Goal: Task Accomplishment & Management: Use online tool/utility

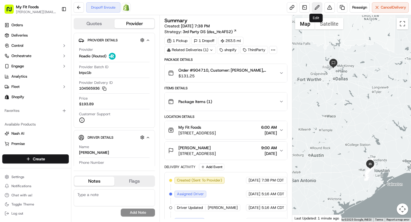
click at [316, 8] on button at bounding box center [317, 7] width 10 height 10
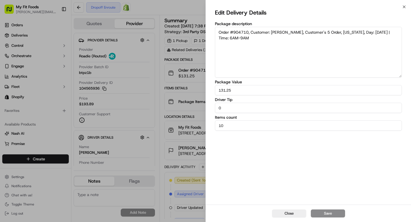
click at [284, 218] on div "Close Save" at bounding box center [308, 213] width 205 height 17
click at [284, 216] on button "Close" at bounding box center [289, 214] width 34 height 8
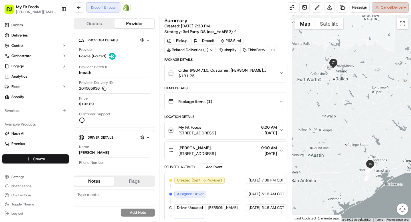
click at [381, 5] on span "Cancel Delivery" at bounding box center [393, 7] width 25 height 5
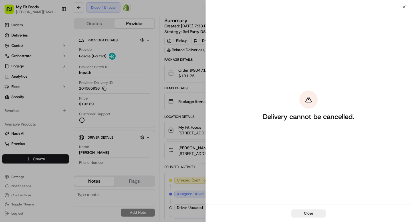
click at [323, 214] on button "Close" at bounding box center [309, 214] width 34 height 8
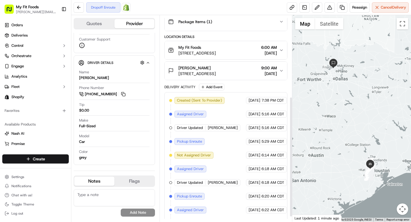
scroll to position [148, 0]
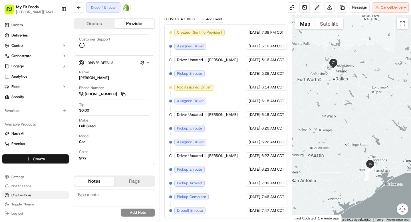
click at [28, 194] on span "Chat with us!" at bounding box center [21, 195] width 21 height 5
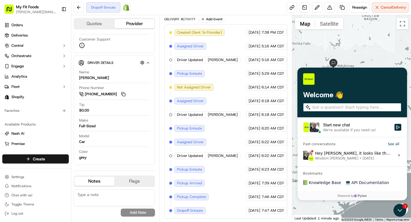
click at [364, 107] on input "search" at bounding box center [356, 108] width 88 height 6
click at [348, 110] on input "search" at bounding box center [356, 108] width 88 height 6
type input "Canceled delivery"
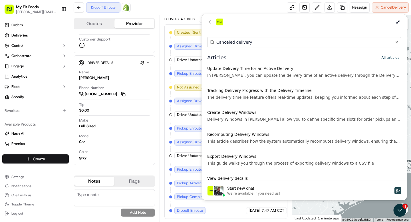
click at [398, 191] on icon "Start new chat" at bounding box center [398, 190] width 5 height 5
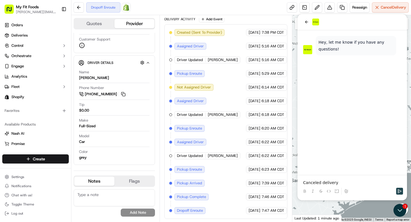
click at [399, 193] on icon "Send" at bounding box center [400, 191] width 5 height 5
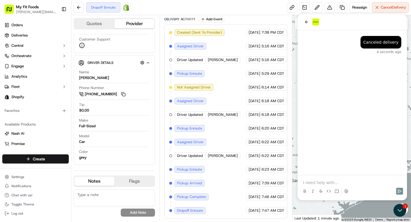
click at [321, 184] on p at bounding box center [352, 183] width 98 height 6
click at [270, 4] on div "Dropoff Enroute Open Order in Shopify Reassign Cancel Delivery" at bounding box center [241, 7] width 340 height 15
click at [103, 24] on button "Quotes" at bounding box center [94, 23] width 40 height 9
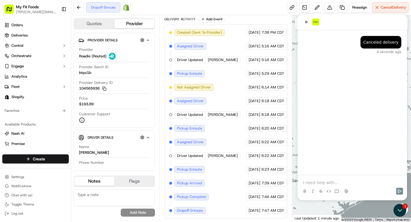
click at [120, 24] on button "Provider" at bounding box center [135, 23] width 40 height 9
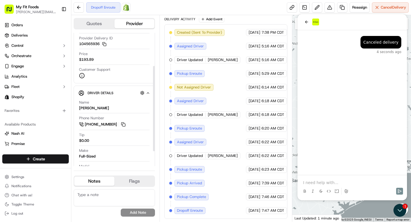
scroll to position [56, 0]
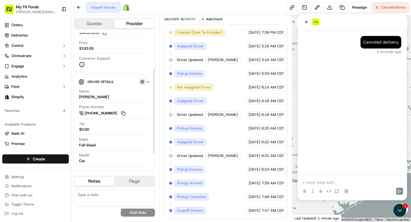
click at [143, 80] on button "button" at bounding box center [142, 81] width 7 height 7
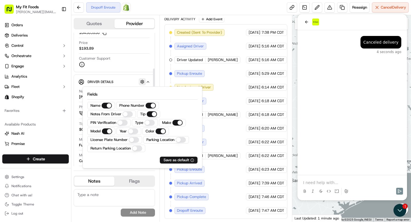
click at [143, 80] on button "button" at bounding box center [142, 81] width 7 height 7
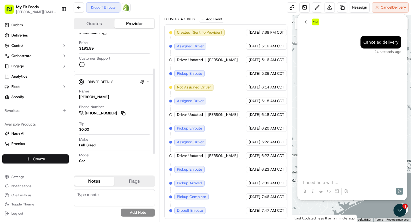
click at [94, 23] on button "Quotes" at bounding box center [94, 23] width 40 height 9
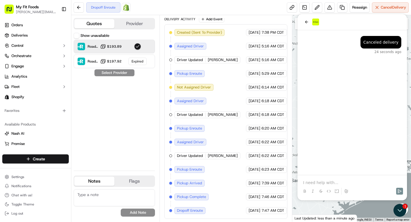
click at [139, 48] on button "button" at bounding box center [137, 46] width 7 height 7
click at [308, 24] on icon "back" at bounding box center [306, 22] width 5 height 5
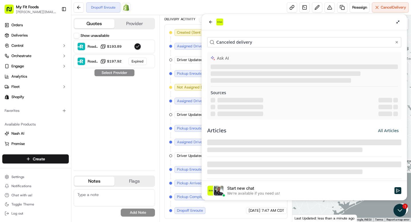
click at [247, 188] on div "Start new chat" at bounding box center [309, 189] width 164 height 6
click at [395, 188] on button "Start new chat We're available if you need us!" at bounding box center [398, 190] width 7 height 7
click at [247, 188] on div "Start new chat" at bounding box center [309, 189] width 164 height 6
click at [395, 188] on button "Start new chat We're available if you need us!" at bounding box center [398, 190] width 7 height 7
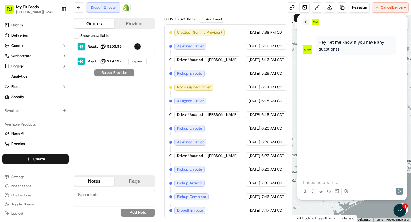
click at [306, 22] on icon "back" at bounding box center [306, 22] width 3 height 3
click at [384, 8] on span "Cancel Delivery" at bounding box center [393, 7] width 25 height 5
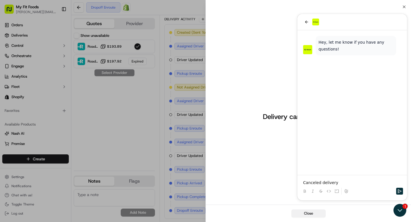
drag, startPoint x: 306, startPoint y: 216, endPoint x: 9, endPoint y: 12, distance: 360.5
click at [306, 216] on button "Close" at bounding box center [309, 214] width 34 height 8
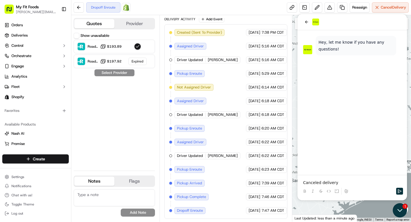
click at [402, 215] on icon "Open customer support" at bounding box center [400, 210] width 14 height 14
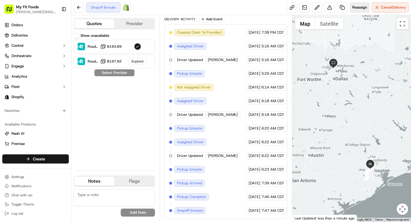
click at [360, 7] on span "Reassign" at bounding box center [359, 7] width 15 height 5
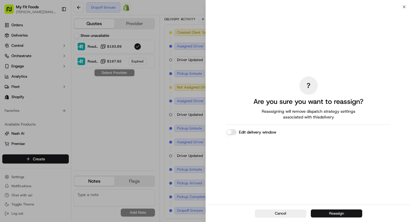
click at [325, 212] on button "Reassign" at bounding box center [336, 214] width 51 height 8
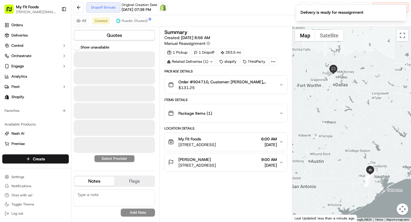
scroll to position [0, 0]
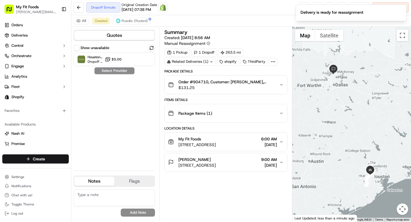
click at [259, 11] on div "Dropoff Enroute Original Creation Date [DATE] 07:38 PM Open Order in Shopify Re…" at bounding box center [241, 7] width 340 height 15
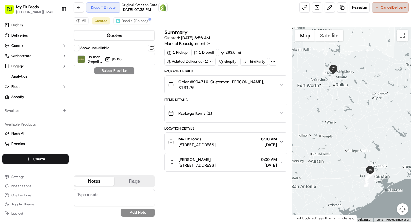
click at [389, 6] on span "Cancel Delivery" at bounding box center [393, 7] width 25 height 5
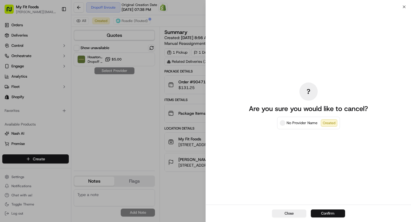
click at [323, 215] on button "Confirm" at bounding box center [328, 214] width 34 height 8
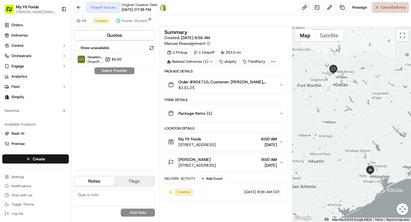
click at [384, 7] on span "Cancel Delivery" at bounding box center [393, 7] width 25 height 5
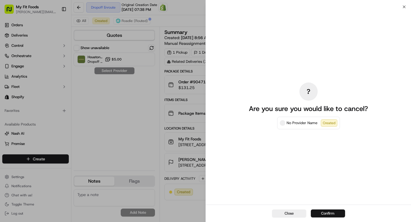
click at [324, 210] on button "Confirm" at bounding box center [328, 214] width 34 height 8
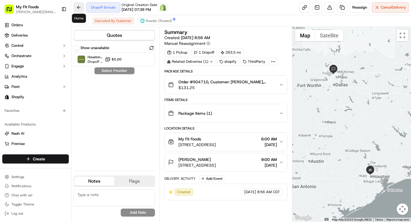
click at [75, 4] on button at bounding box center [79, 7] width 10 height 10
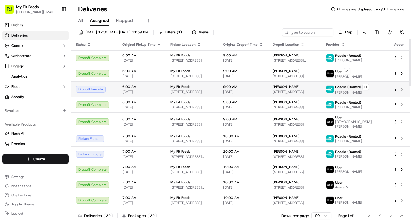
click at [395, 91] on html "My Fit Foods [EMAIL_ADDRESS][DOMAIN_NAME] Toggle Sidebar Orders Deliveries Cont…" at bounding box center [205, 111] width 411 height 222
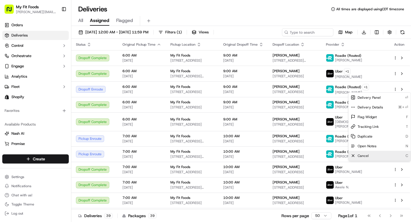
click at [365, 156] on span "Cancel" at bounding box center [363, 156] width 11 height 5
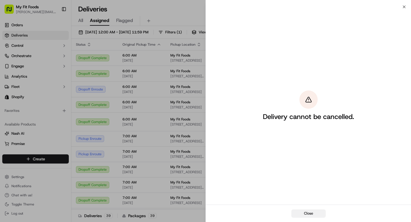
click at [301, 212] on button "Close" at bounding box center [309, 214] width 34 height 8
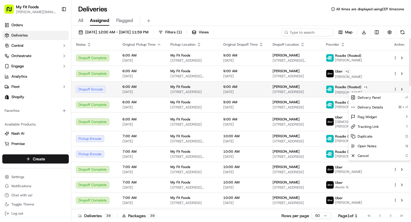
click at [395, 89] on circle "button" at bounding box center [395, 89] width 0 height 0
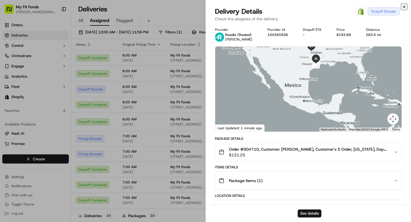
click at [403, 7] on icon "button" at bounding box center [404, 7] width 2 height 2
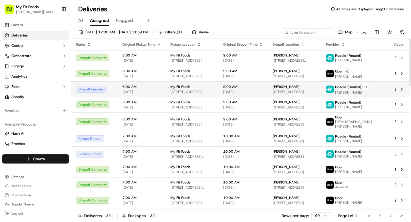
click at [369, 93] on span "[PERSON_NAME]" at bounding box center [352, 92] width 34 height 5
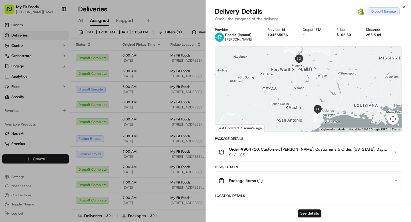
click at [308, 213] on button "See details" at bounding box center [310, 214] width 24 height 8
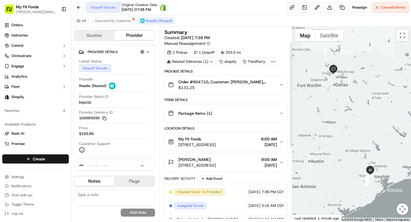
scroll to position [49, 0]
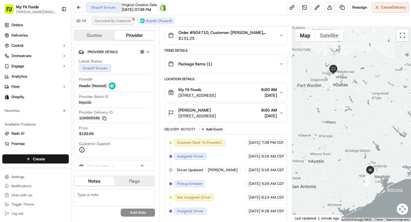
click at [124, 24] on button "Canceled By Customer" at bounding box center [113, 20] width 42 height 7
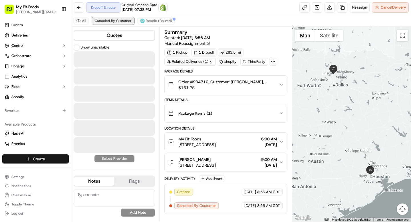
scroll to position [0, 0]
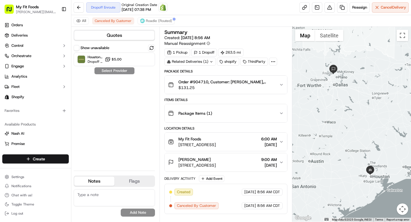
click at [108, 10] on div "Dropoff Enroute Original Creation Date 09/03/2025 07:38 PM Open Order in Shopify" at bounding box center [126, 7] width 81 height 10
click at [166, 8] on img at bounding box center [163, 7] width 7 height 7
click at [106, 21] on span "Canceled By Customer" at bounding box center [113, 21] width 37 height 5
click at [382, 9] on span "Cancel Delivery" at bounding box center [393, 7] width 25 height 5
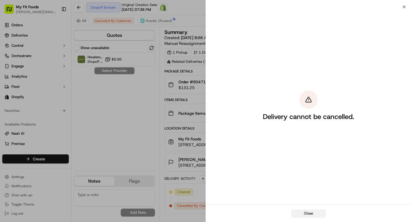
click at [304, 213] on button "Close" at bounding box center [309, 214] width 34 height 8
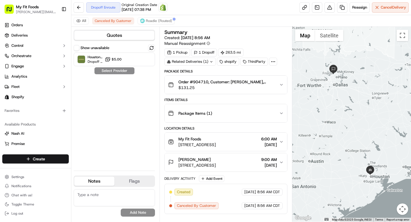
click at [277, 63] on div "1 Pickup 1 Dropoff 263.5 mi Related Deliveries (1) shopify ThirdParty" at bounding box center [225, 57] width 123 height 17
click at [272, 63] on icon at bounding box center [273, 61] width 5 height 5
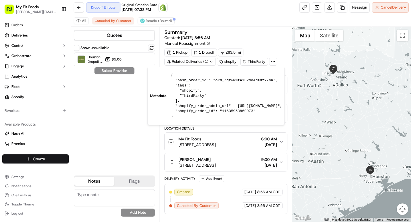
click at [272, 63] on icon at bounding box center [273, 61] width 5 height 5
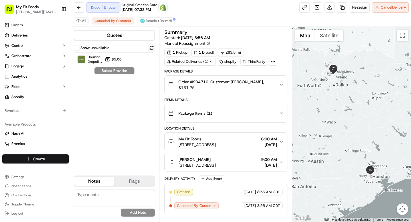
click at [404, 212] on button "Map camera controls" at bounding box center [402, 209] width 11 height 11
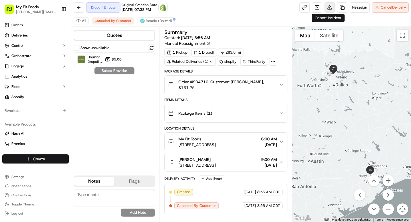
click at [330, 9] on button at bounding box center [330, 7] width 10 height 10
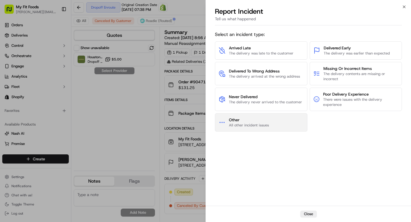
click at [255, 128] on button "Other All other incident issues" at bounding box center [261, 122] width 93 height 18
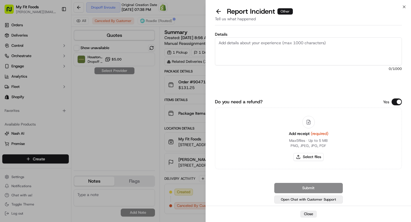
click at [297, 200] on button "Open Chat with Customer Support" at bounding box center [308, 200] width 69 height 8
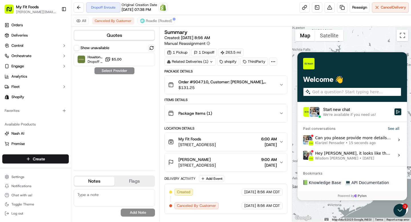
click at [346, 140] on div "Can you please provide more details of your concern for today? Klarizel Pensade…" at bounding box center [353, 140] width 76 height 11
click at [303, 140] on button "View issue" at bounding box center [303, 140] width 0 height 0
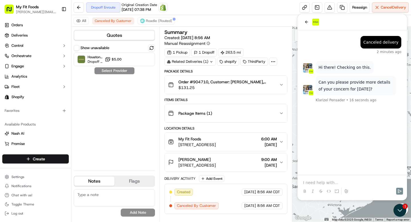
click at [329, 180] on p at bounding box center [352, 183] width 98 height 6
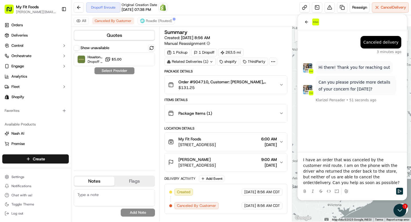
scroll to position [0, 0]
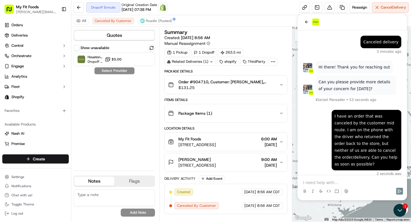
click at [202, 83] on span "Order #904710, Customer: [PERSON_NAME], Customer's 5 Order, [US_STATE], Day: [D…" at bounding box center [226, 82] width 96 height 6
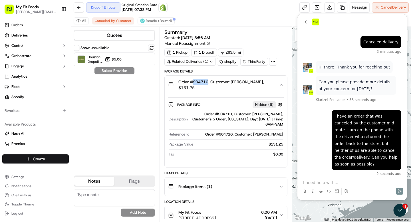
copy span "904710"
drag, startPoint x: 204, startPoint y: 114, endPoint x: 284, endPoint y: 124, distance: 80.3
click at [284, 124] on div "Package Info Hidden ( 6 ) Description Order #904710, Customer: Chondra Carston,…" at bounding box center [226, 128] width 122 height 69
copy div "Order #904710, Customer: [PERSON_NAME], Customer's 5 Order, [US_STATE], Day: [D…"
drag, startPoint x: 206, startPoint y: 135, endPoint x: 284, endPoint y: 134, distance: 78.5
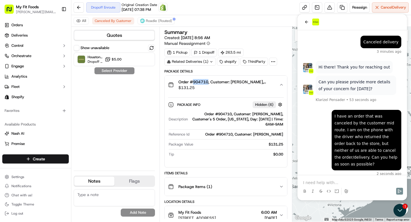
click at [284, 134] on div "Package Info Hidden ( 6 ) Description Order #904710, Customer: Chondra Carston,…" at bounding box center [226, 128] width 122 height 69
copy div "Order #904710, Customer: Chondra Carston"
click at [323, 182] on p at bounding box center [352, 183] width 98 height 6
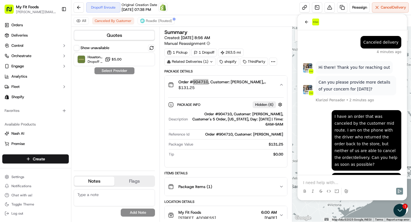
scroll to position [105, 0]
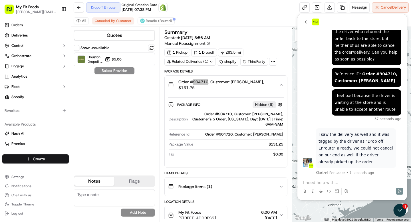
click at [352, 186] on div at bounding box center [352, 191] width 105 height 11
click at [352, 183] on p at bounding box center [352, 183] width 98 height 6
click at [342, 182] on p "What are the options? The order" at bounding box center [352, 183] width 98 height 6
click at [386, 182] on p "What are the options then? The order" at bounding box center [352, 183] width 98 height 6
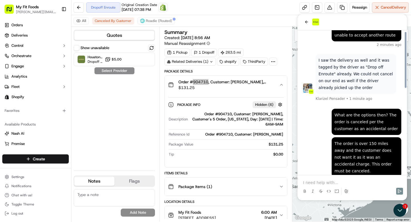
scroll to position [221, 0]
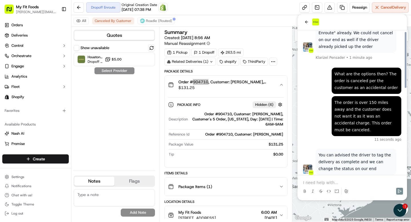
click at [306, 80] on div "What are the options then? The order is canceled per the customer as an acciden…" at bounding box center [352, 81] width 98 height 27
click at [328, 182] on p at bounding box center [352, 183] width 98 height 6
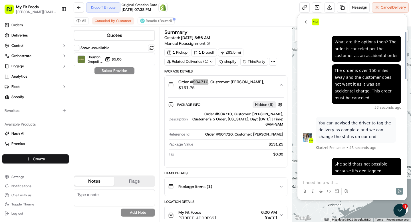
scroll to position [287, 0]
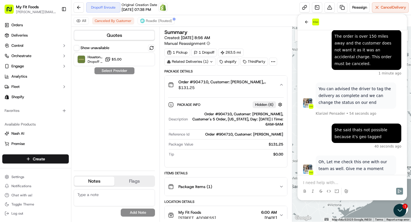
click at [264, 18] on div "All Canceled By Customer Roadie (Routed)" at bounding box center [241, 21] width 340 height 12
click at [332, 180] on p at bounding box center [352, 183] width 98 height 6
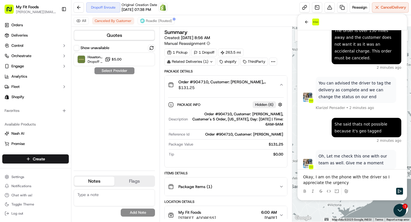
scroll to position [319, 0]
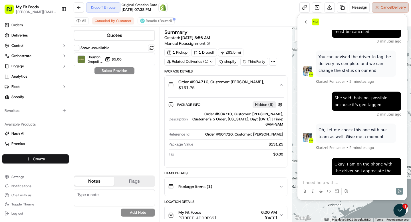
click at [378, 6] on button "Cancel Delivery" at bounding box center [390, 7] width 37 height 10
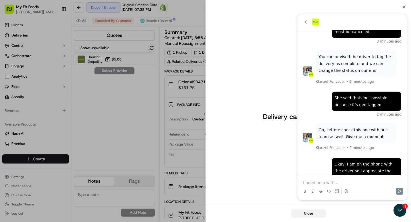
click at [311, 216] on button "Close" at bounding box center [309, 214] width 34 height 8
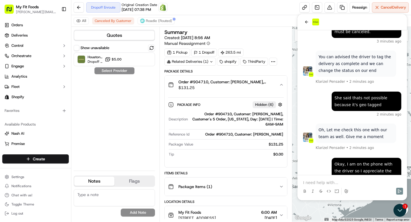
click at [306, 133] on img at bounding box center [307, 137] width 9 height 9
click at [307, 20] on icon "back" at bounding box center [306, 22] width 5 height 5
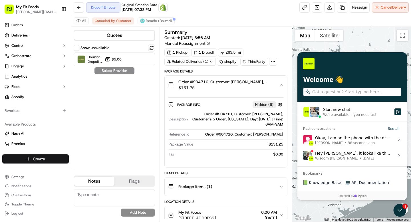
click at [348, 141] on span "38 seconds ago" at bounding box center [361, 143] width 27 height 5
click at [303, 140] on button "View issue" at bounding box center [303, 140] width 0 height 0
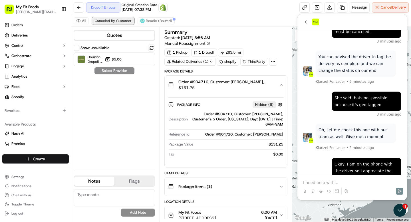
click at [110, 21] on span "Canceled By Customer" at bounding box center [113, 21] width 37 height 5
click at [84, 23] on button "All" at bounding box center [81, 20] width 15 height 7
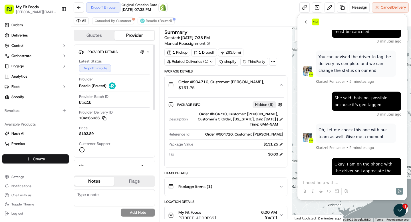
click at [106, 69] on div "Dropoff Enroute" at bounding box center [95, 68] width 32 height 7
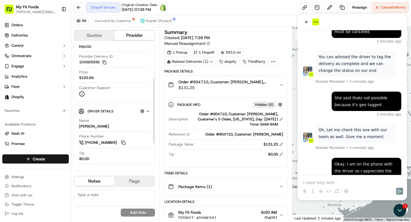
scroll to position [62, 0]
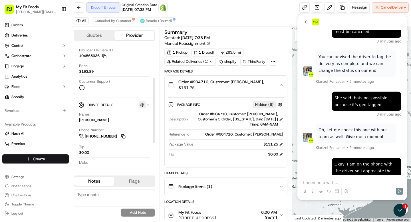
click at [143, 105] on button "button" at bounding box center [142, 104] width 7 height 7
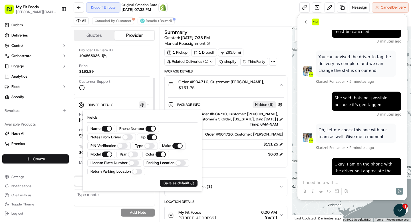
click at [143, 105] on button "button" at bounding box center [142, 104] width 7 height 7
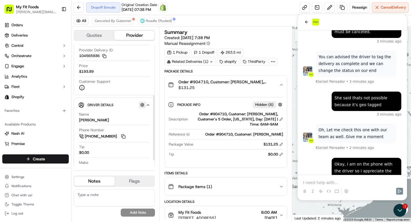
scroll to position [105, 0]
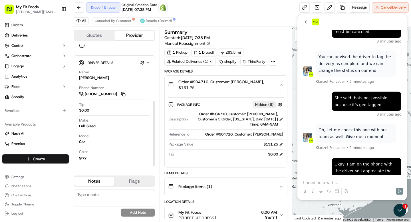
click at [126, 182] on button "Flags" at bounding box center [135, 181] width 40 height 9
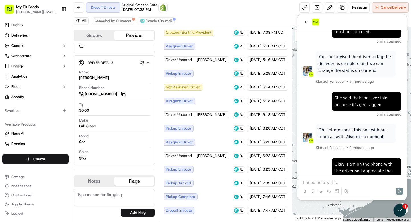
scroll to position [0, 0]
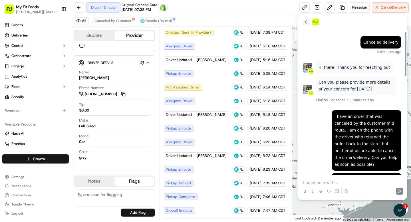
click at [308, 19] on button "back" at bounding box center [306, 22] width 7 height 7
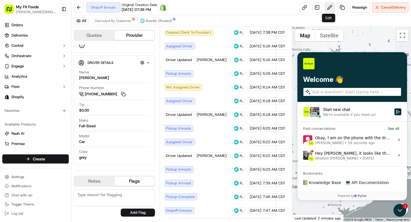
click at [325, 8] on button at bounding box center [330, 7] width 10 height 10
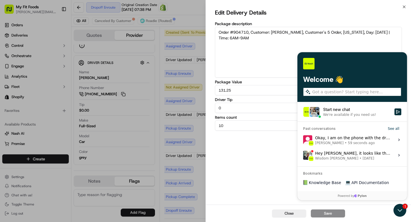
click at [286, 218] on div "Close Save" at bounding box center [308, 213] width 205 height 17
click at [288, 216] on button "Close" at bounding box center [289, 214] width 34 height 8
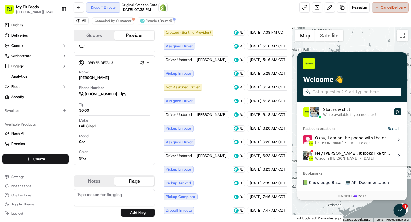
click at [378, 8] on button "Cancel Delivery" at bounding box center [390, 7] width 37 height 10
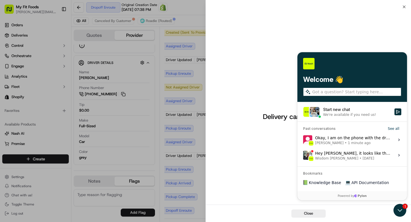
click at [291, 210] on div "Close" at bounding box center [308, 213] width 205 height 17
click at [294, 213] on button "Close" at bounding box center [309, 214] width 34 height 8
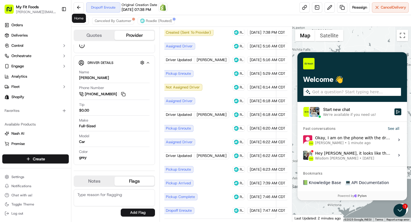
click at [113, 25] on div "All Canceled By Customer Roadie (Routed)" at bounding box center [241, 21] width 340 height 12
click at [110, 23] on span "Canceled By Customer" at bounding box center [113, 21] width 37 height 5
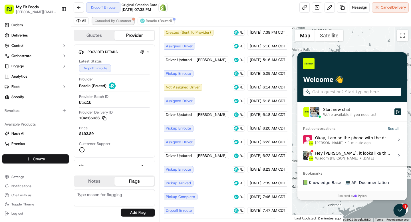
scroll to position [69, 0]
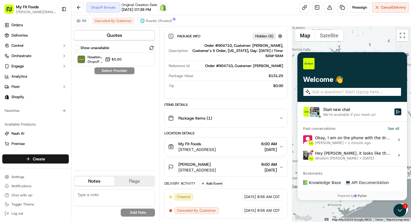
click at [79, 47] on div "Show unavailable" at bounding box center [92, 48] width 36 height 6
click at [76, 48] on button "Show unavailable" at bounding box center [77, 48] width 6 height 6
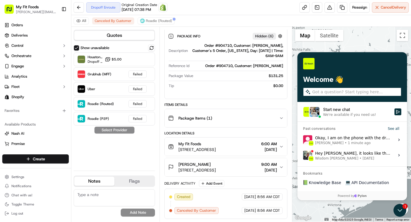
click at [76, 48] on button "Show unavailable" at bounding box center [77, 48] width 6 height 6
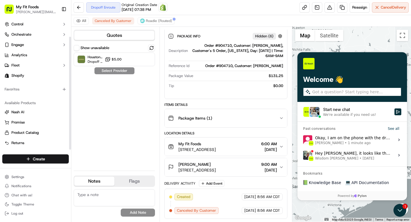
scroll to position [21, 0]
click at [346, 137] on div "Okay, I am on the phone with the driver so I appreciate the urgency Tyler Harri…" at bounding box center [353, 140] width 76 height 11
click at [303, 140] on button "View issue" at bounding box center [303, 140] width 0 height 0
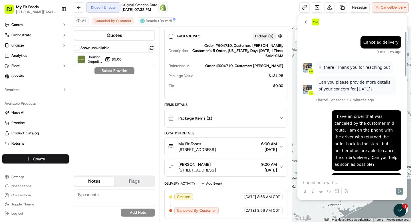
scroll to position [319, 0]
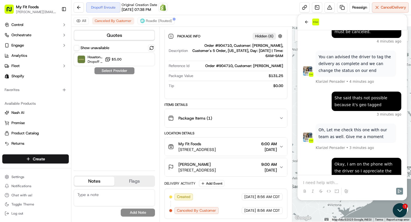
click at [406, 211] on icon "Open customer support" at bounding box center [400, 210] width 14 height 14
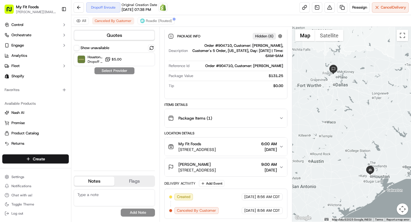
click at [402, 212] on button "Map camera controls" at bounding box center [402, 209] width 11 height 11
click at [403, 209] on button "Map camera controls" at bounding box center [402, 209] width 11 height 11
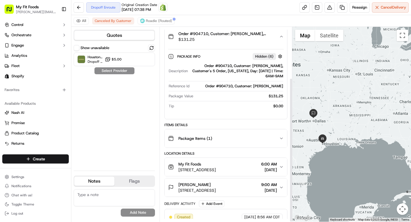
scroll to position [69, 0]
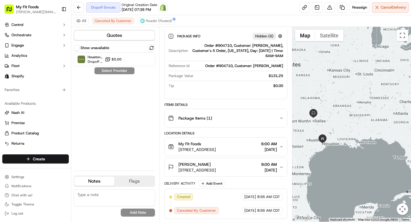
click at [401, 211] on button "Map camera controls" at bounding box center [402, 209] width 11 height 11
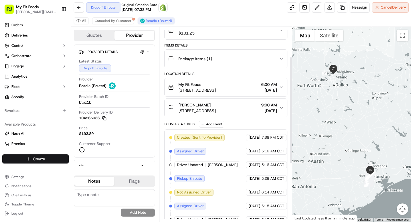
scroll to position [104, 0]
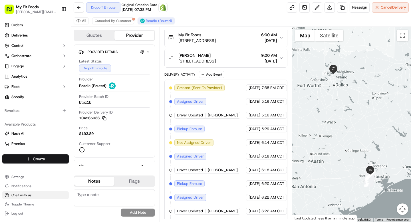
click at [23, 196] on span "Chat with us!" at bounding box center [21, 195] width 21 height 5
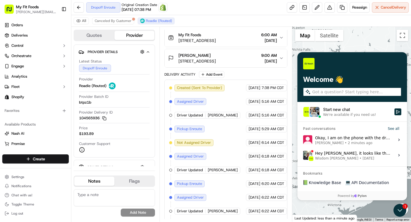
click at [351, 140] on div "Okay, I am on the phone with the driver so I appreciate the urgency Tyler Harri…" at bounding box center [353, 140] width 76 height 11
click at [303, 140] on button "View issue" at bounding box center [303, 140] width 0 height 0
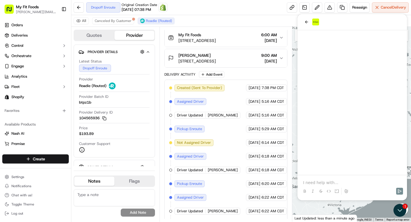
scroll to position [319, 0]
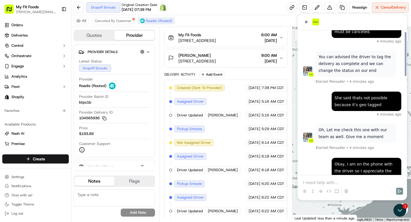
click at [340, 181] on p at bounding box center [352, 183] width 98 height 6
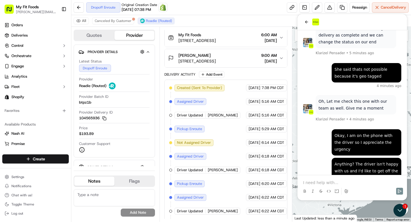
scroll to position [160, 0]
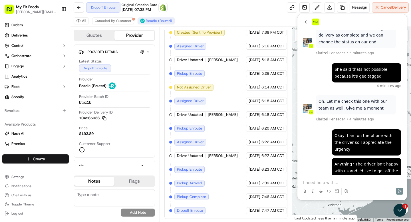
click at [239, 107] on div "Created (Sent To Provider) Roadie (Routed) 09/03/2025 7:38 PM CDT Assigned Driv…" at bounding box center [225, 121] width 113 height 185
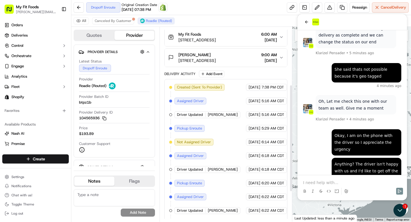
scroll to position [0, 0]
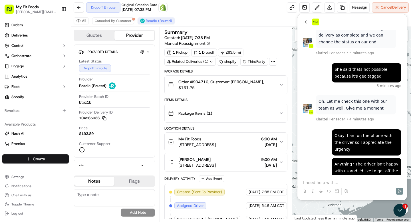
click at [310, 23] on div at bounding box center [352, 22] width 98 height 7
click at [306, 20] on icon "back" at bounding box center [306, 22] width 5 height 5
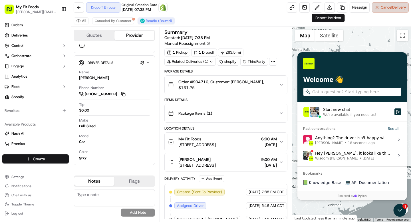
click at [377, 8] on button "Cancel Delivery" at bounding box center [390, 7] width 37 height 10
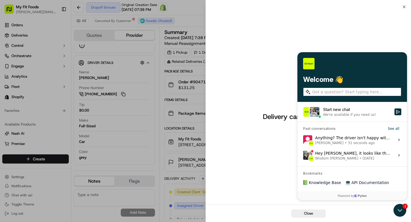
click at [377, 8] on div "Delivery cannot be cancelled." at bounding box center [308, 106] width 205 height 198
click at [308, 212] on button "Close" at bounding box center [309, 214] width 34 height 8
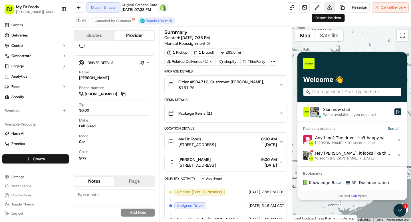
click at [330, 9] on button at bounding box center [330, 7] width 10 height 10
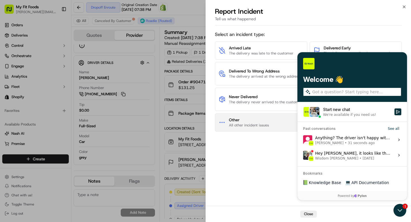
click at [252, 121] on span "Other" at bounding box center [249, 120] width 40 height 6
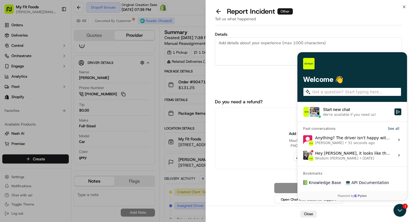
click at [277, 45] on textarea "Details" at bounding box center [308, 51] width 187 height 28
type textarea "Need to cancel while order is en route. Not drivers fault. Customer had an acci…"
click at [283, 190] on div "Submit Open Chat with Customer Support" at bounding box center [308, 194] width 187 height 22
click at [272, 58] on textarea "Need to cancel while order is en route. Not drivers fault. Customer had an acci…" at bounding box center [308, 51] width 187 height 28
click at [296, 159] on button "Select files" at bounding box center [309, 157] width 30 height 8
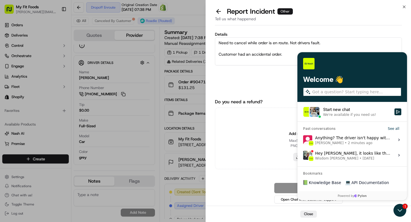
type input "C:\fakepath\Screenshot 2025-09-19 at 9.06.32 AM.png"
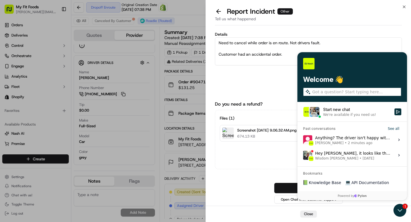
click at [286, 190] on button "Submit" at bounding box center [308, 188] width 69 height 10
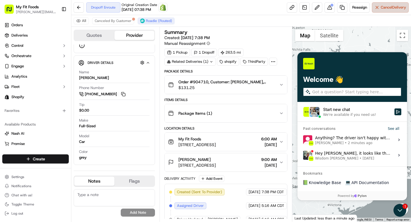
click at [385, 11] on button "Cancel Delivery" at bounding box center [390, 7] width 37 height 10
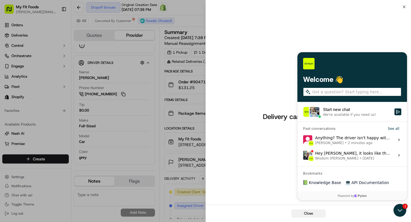
click at [300, 216] on button "Close" at bounding box center [309, 214] width 34 height 8
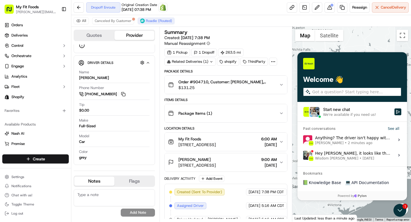
click at [371, 144] on span "Tyler Harris • 2 minutes ago" at bounding box center [353, 143] width 76 height 5
click at [303, 140] on button "View issue" at bounding box center [303, 140] width 0 height 0
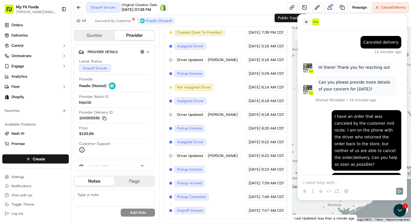
click at [305, 21] on icon "back" at bounding box center [306, 22] width 5 height 5
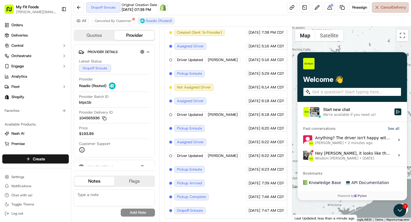
click at [391, 4] on button "Cancel Delivery" at bounding box center [390, 7] width 37 height 10
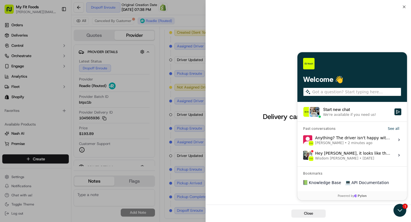
click at [307, 218] on div "Close" at bounding box center [308, 213] width 205 height 17
click at [307, 213] on button "Close" at bounding box center [309, 214] width 34 height 8
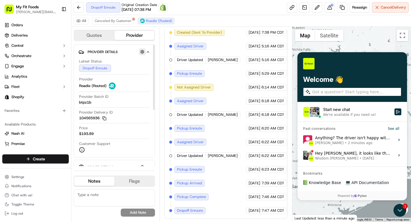
click at [142, 51] on button "button" at bounding box center [142, 51] width 7 height 7
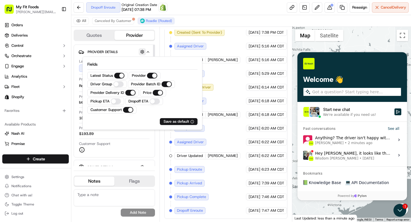
click at [142, 51] on button "button" at bounding box center [142, 51] width 7 height 7
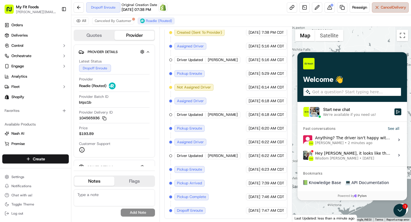
click at [376, 5] on button "Cancel Delivery" at bounding box center [390, 7] width 37 height 10
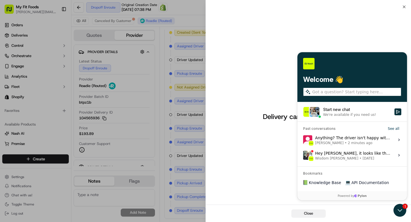
click at [305, 216] on button "Close" at bounding box center [309, 214] width 34 height 8
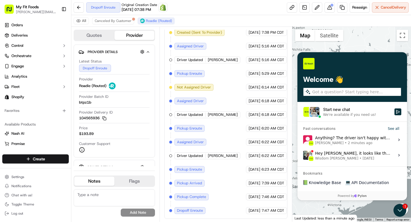
click at [356, 143] on span "2 minutes ago" at bounding box center [360, 143] width 25 height 5
click at [303, 140] on button "View issue" at bounding box center [303, 140] width 0 height 0
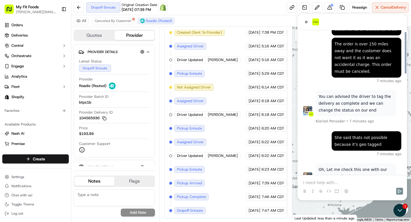
scroll to position [348, 0]
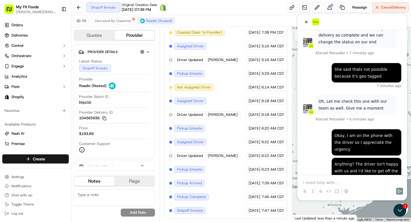
click at [351, 184] on p at bounding box center [352, 183] width 98 height 6
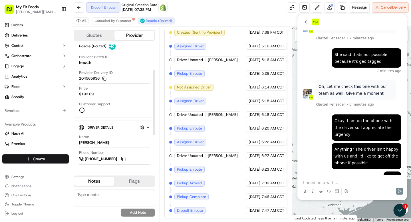
scroll to position [47, 0]
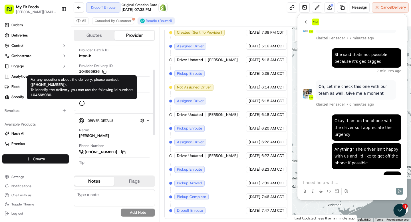
click at [85, 104] on div "Customer Support" at bounding box center [114, 100] width 71 height 11
click at [83, 104] on icon at bounding box center [82, 104] width 6 height 6
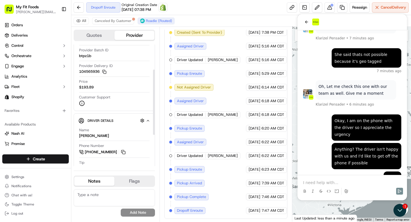
click at [83, 104] on icon at bounding box center [82, 104] width 6 height 6
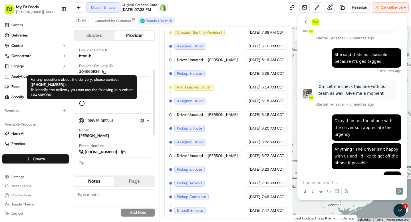
click at [84, 105] on circle at bounding box center [82, 103] width 5 height 5
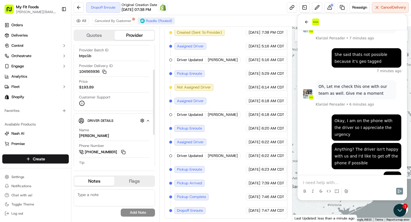
click at [84, 105] on circle at bounding box center [82, 103] width 5 height 5
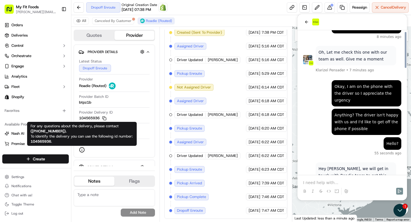
scroll to position [425, 0]
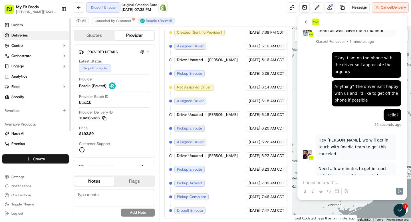
click at [18, 34] on span "Deliveries" at bounding box center [19, 35] width 16 height 5
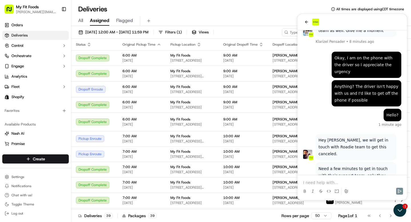
click at [334, 186] on div at bounding box center [352, 191] width 105 height 11
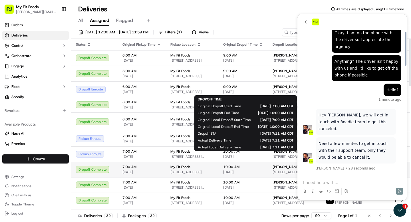
scroll to position [465, 0]
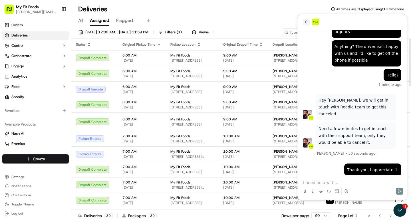
click at [308, 21] on icon "back" at bounding box center [306, 22] width 5 height 5
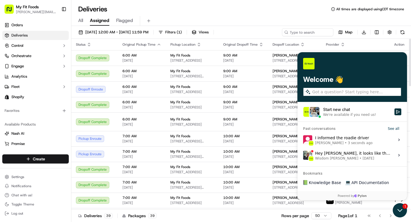
click at [403, 214] on icon "Open customer support" at bounding box center [400, 210] width 14 height 14
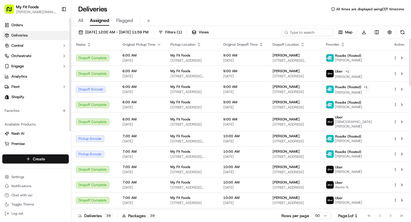
click at [28, 161] on html "My Fit Foods [EMAIL_ADDRESS][DOMAIN_NAME] Toggle Sidebar Orders Deliveries Cont…" at bounding box center [205, 111] width 411 height 222
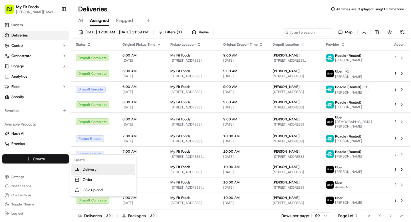
click at [87, 172] on link "Delivery" at bounding box center [103, 169] width 64 height 10
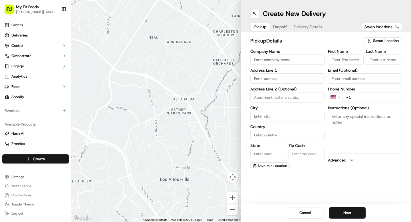
click at [281, 25] on span "Dropoff" at bounding box center [280, 27] width 14 height 6
click at [275, 80] on input "text" at bounding box center [287, 78] width 74 height 10
paste input "975 Platte River Blvd, Brighton, CO 80601"
click at [274, 93] on div "975 Platte River Blvd, Brighton, CO 80601" at bounding box center [287, 90] width 71 height 9
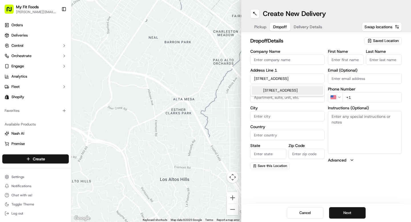
type input "975 Platte River Blvd, Brighton, CO 80601, USA"
type input "Brighton"
type input "United States"
type input "CO"
type input "80601"
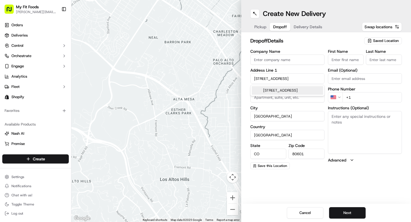
type input "975 Platte River Boulevard"
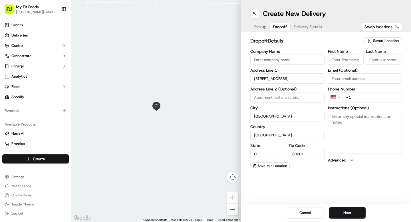
click at [269, 60] on input "Company Name" at bounding box center [287, 60] width 74 height 10
type input "CrossFit Salvo"
click at [340, 63] on input "First Name" at bounding box center [346, 60] width 36 height 10
paste input "Stacey Yoshimoto"
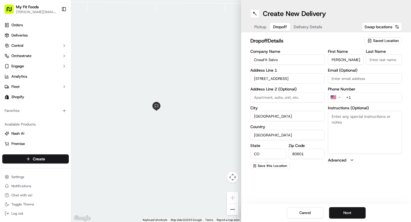
click at [353, 62] on input "Stacey Yoshimoto" at bounding box center [346, 60] width 36 height 10
type input "Stacey"
click at [387, 57] on input "Last Name" at bounding box center [384, 60] width 36 height 10
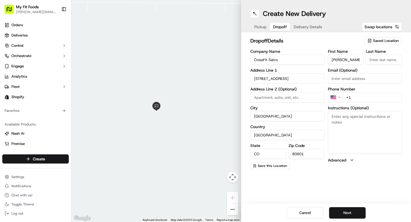
paste input "Yoshimoto"
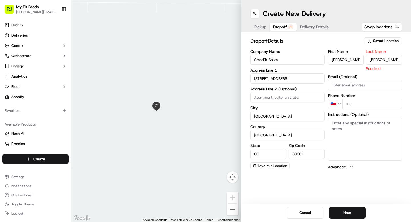
type input "Yoshimoto"
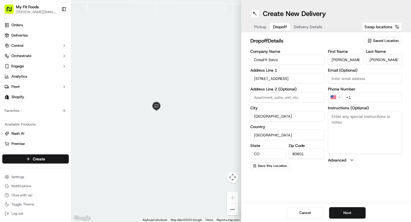
click at [365, 97] on input "+1" at bounding box center [373, 97] width 60 height 10
paste input "303 941 4779"
type input "+1 303 941 4779"
click at [354, 118] on textarea "Instructions (Optional)" at bounding box center [365, 132] width 74 height 43
type textarea "Drop off in fridge within the lobby"
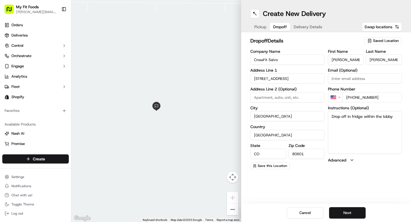
click at [258, 28] on span "Pickup" at bounding box center [260, 27] width 12 height 6
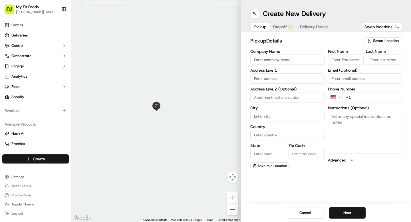
click at [392, 41] on span "Saved Location" at bounding box center [386, 40] width 26 height 5
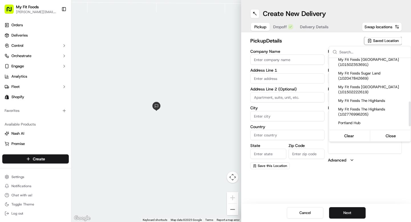
scroll to position [129, 0]
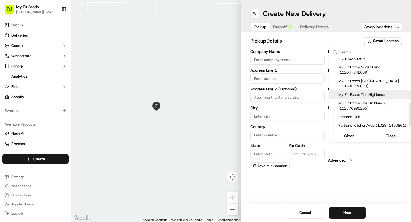
click at [364, 97] on span "My Fit Foods The Highlands" at bounding box center [373, 94] width 70 height 5
type input "My Fit Foods The Highlands"
type input "3024 Speer Blvd"
type input "Denver"
type input "US"
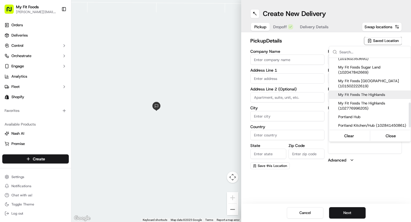
type input "CO"
type input "80211"
type input "+1 720 306 9565"
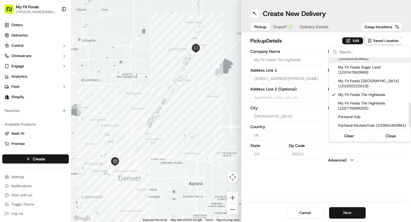
click at [284, 27] on html "My Fit Foods tyler@myfitfoods.com Toggle Sidebar Orders Deliveries Control Orch…" at bounding box center [205, 111] width 411 height 222
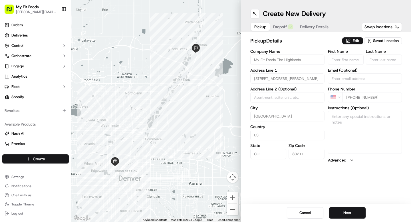
click at [313, 27] on span "Delivery Details" at bounding box center [314, 27] width 29 height 6
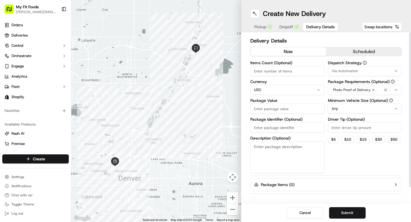
click at [279, 126] on input "Package Identifier (Optional)" at bounding box center [287, 128] width 74 height 10
paste input "927308"
type input "#927308"
click at [278, 69] on input "4" at bounding box center [287, 71] width 74 height 10
type input "4"
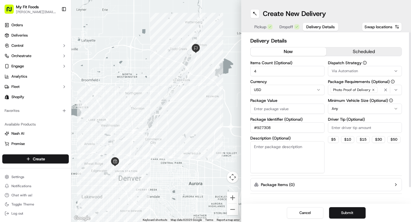
click at [272, 110] on input "Package Value" at bounding box center [287, 109] width 74 height 10
type input "40.92"
click at [331, 138] on button "$ 5" at bounding box center [333, 139] width 11 height 7
type input "5"
click at [344, 213] on button "Submit" at bounding box center [347, 212] width 37 height 11
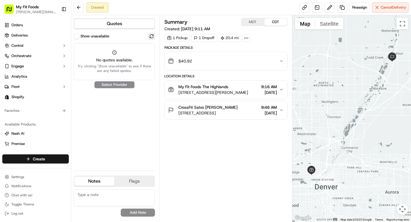
click at [155, 38] on button at bounding box center [151, 36] width 7 height 7
click at [78, 37] on button "Show unavailable" at bounding box center [77, 36] width 6 height 6
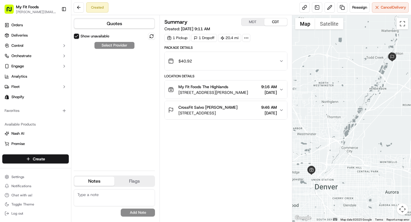
click at [123, 45] on div "Show unavailable Select Provider" at bounding box center [114, 99] width 81 height 133
click at [152, 35] on button at bounding box center [151, 36] width 7 height 7
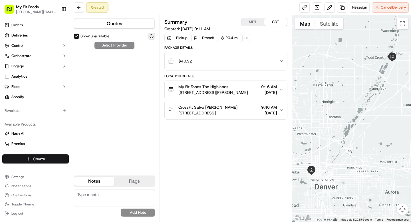
click at [152, 35] on button at bounding box center [151, 36] width 7 height 7
click at [150, 39] on button at bounding box center [151, 36] width 7 height 7
click at [79, 11] on button at bounding box center [79, 7] width 10 height 10
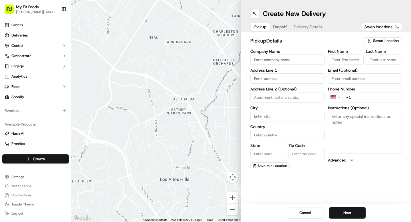
click at [384, 41] on span "Saved Location" at bounding box center [386, 40] width 26 height 5
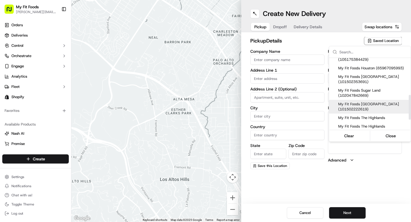
scroll to position [126, 0]
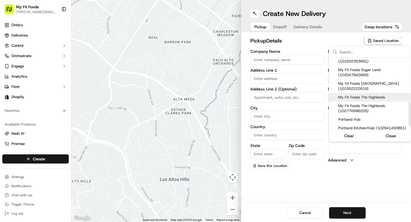
click at [366, 100] on span "My Fit Foods The Highlands" at bounding box center [373, 97] width 70 height 5
type input "My Fit Foods The Highlands"
type input "3024 Speer Blvd"
type input "Denver"
type input "US"
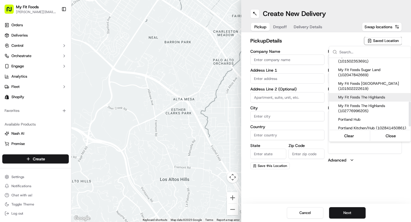
type input "CO"
type input "80211"
type input "+1 720 306 9565"
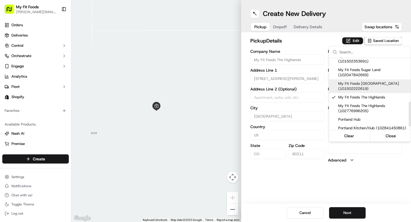
click at [275, 28] on html "My Fit Foods tyler@myfitfoods.com Toggle Sidebar Orders Deliveries Control Orch…" at bounding box center [205, 111] width 411 height 222
click at [275, 28] on div "Pickup Dropoff Delivery Details" at bounding box center [288, 27] width 76 height 10
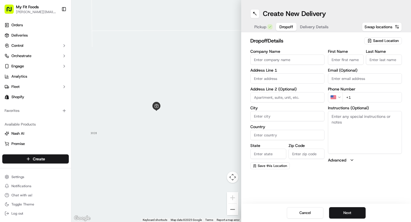
click at [276, 28] on button "Dropoff" at bounding box center [286, 27] width 21 height 8
click at [338, 61] on input "First Name" at bounding box center [346, 60] width 36 height 10
type input "Stacey"
click at [387, 55] on input "Last Name" at bounding box center [384, 60] width 36 height 10
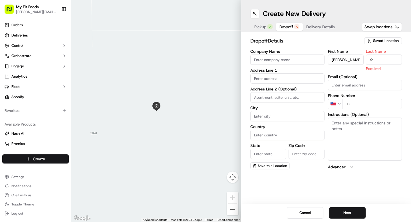
type input "Yoshimoto"
click at [355, 107] on div "First Name Stacey Last Name Yoshimoto Required Email (Optional) Phone Number US…" at bounding box center [365, 109] width 74 height 121
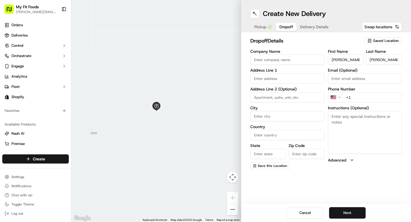
paste input "303 941 4779"
type input "+1 303 941 4779"
click at [352, 119] on textarea "Instructions (Optional)" at bounding box center [365, 132] width 74 height 43
type textarea "Drop off in lobby fridge"
click at [270, 63] on input "Company Name" at bounding box center [287, 60] width 74 height 10
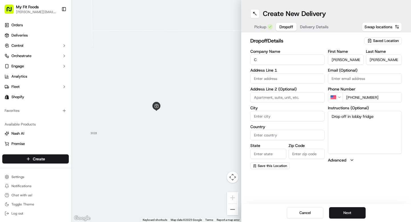
type input "CrossFit Salvo"
click at [275, 75] on input "text" at bounding box center [287, 78] width 74 height 10
paste input "975 Platte River Blvd, Brighton, CO 80601"
click at [278, 89] on div "975 Platte River Blvd, Brighton, CO 80601" at bounding box center [287, 90] width 71 height 9
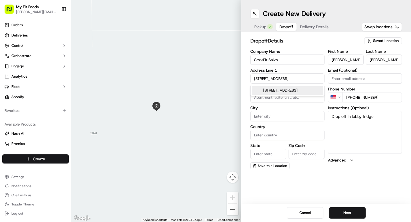
type input "975 Platte River Blvd, Brighton, CO 80601, USA"
type input "Brighton"
type input "United States"
type input "CO"
type input "80601"
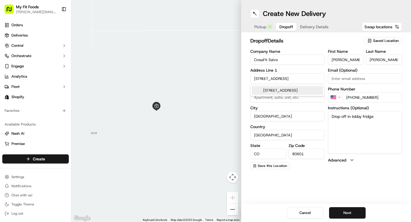
type input "975 Platte River Boulevard"
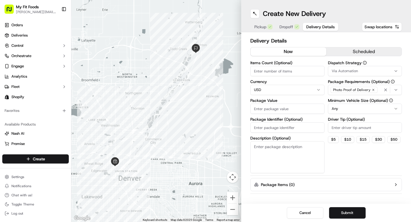
click at [324, 27] on span "Delivery Details" at bounding box center [320, 27] width 29 height 6
click at [292, 75] on input "Items Count (Optional)" at bounding box center [287, 71] width 74 height 10
type input "4"
click at [272, 111] on input "Package Value" at bounding box center [287, 109] width 74 height 10
type input "40.92"
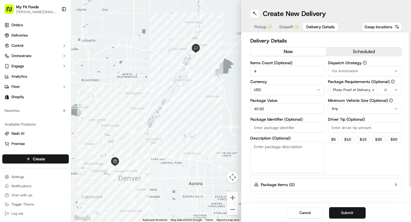
click at [263, 127] on input "Package Identifier (Optional)" at bounding box center [287, 128] width 74 height 10
paste input "927308"
type input "927308"
click at [346, 137] on button "$ 10" at bounding box center [347, 139] width 13 height 7
type input "10"
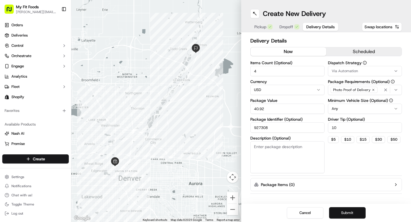
click at [350, 215] on button "Submit" at bounding box center [347, 212] width 37 height 11
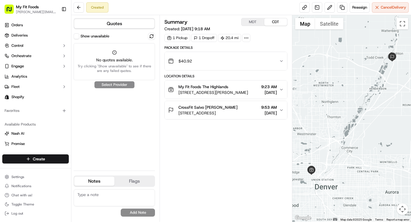
click at [118, 85] on div "Show unavailable No quotes available. Try clicking "Show unavailable" to see if…" at bounding box center [114, 99] width 81 height 133
click at [152, 37] on button at bounding box center [151, 36] width 7 height 7
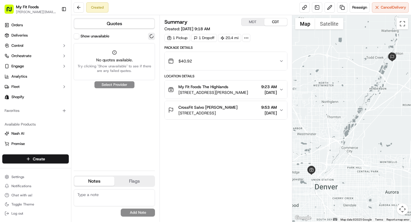
click at [152, 37] on button at bounding box center [151, 36] width 7 height 7
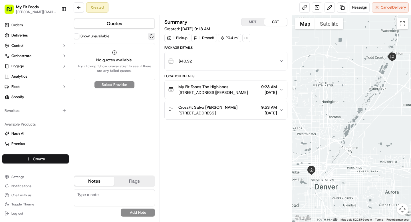
click at [152, 37] on button at bounding box center [151, 36] width 7 height 7
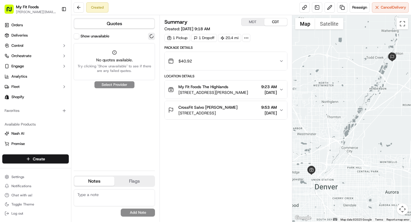
click at [152, 37] on button at bounding box center [151, 36] width 7 height 7
click at [152, 36] on button at bounding box center [151, 36] width 7 height 7
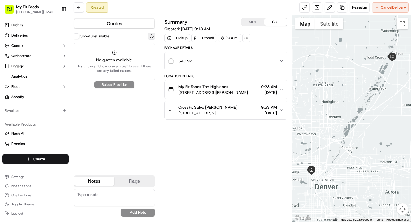
click at [152, 36] on button at bounding box center [151, 36] width 7 height 7
click at [79, 11] on button at bounding box center [79, 7] width 10 height 10
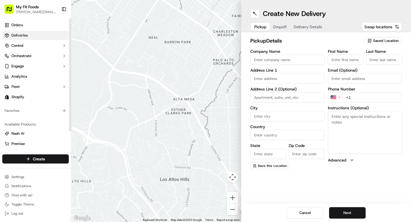
click at [29, 38] on link "Deliveries" at bounding box center [35, 35] width 67 height 9
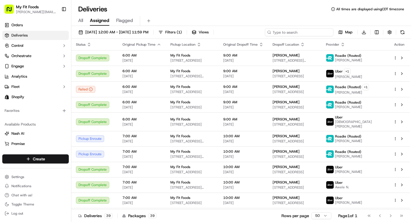
click at [308, 34] on input at bounding box center [299, 32] width 69 height 8
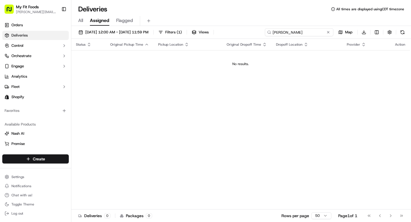
type input "stacey"
